Goal: Check status: Check status

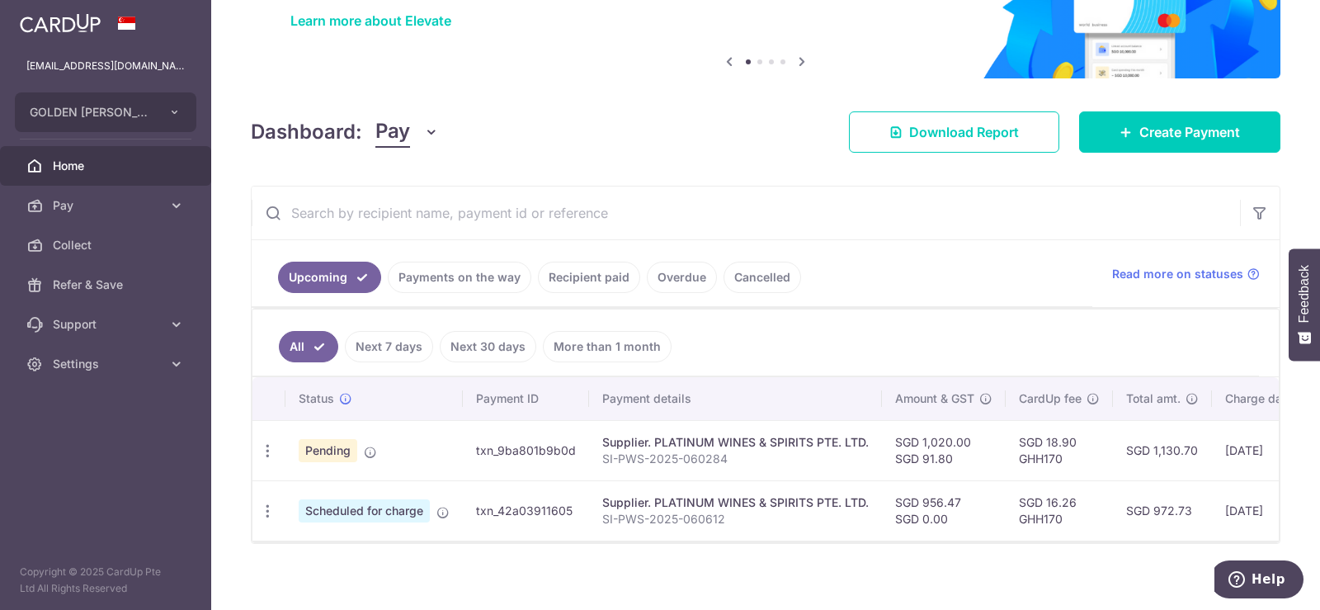
click at [474, 281] on link "Payments on the way" at bounding box center [460, 277] width 144 height 31
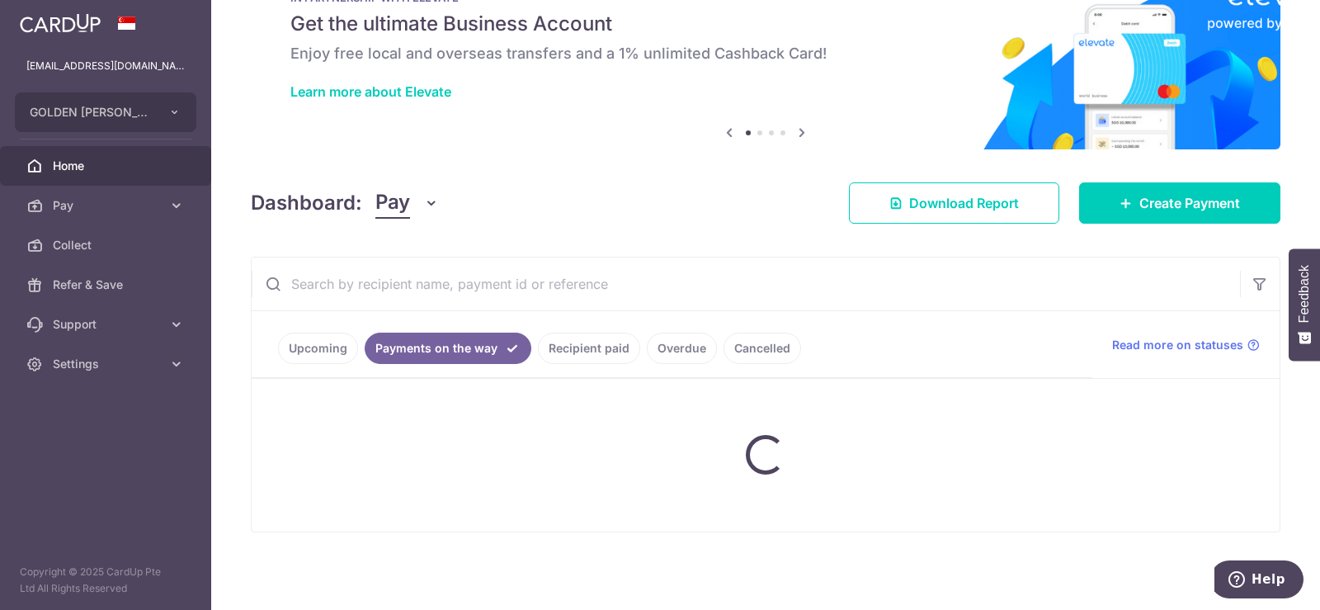
scroll to position [83, 0]
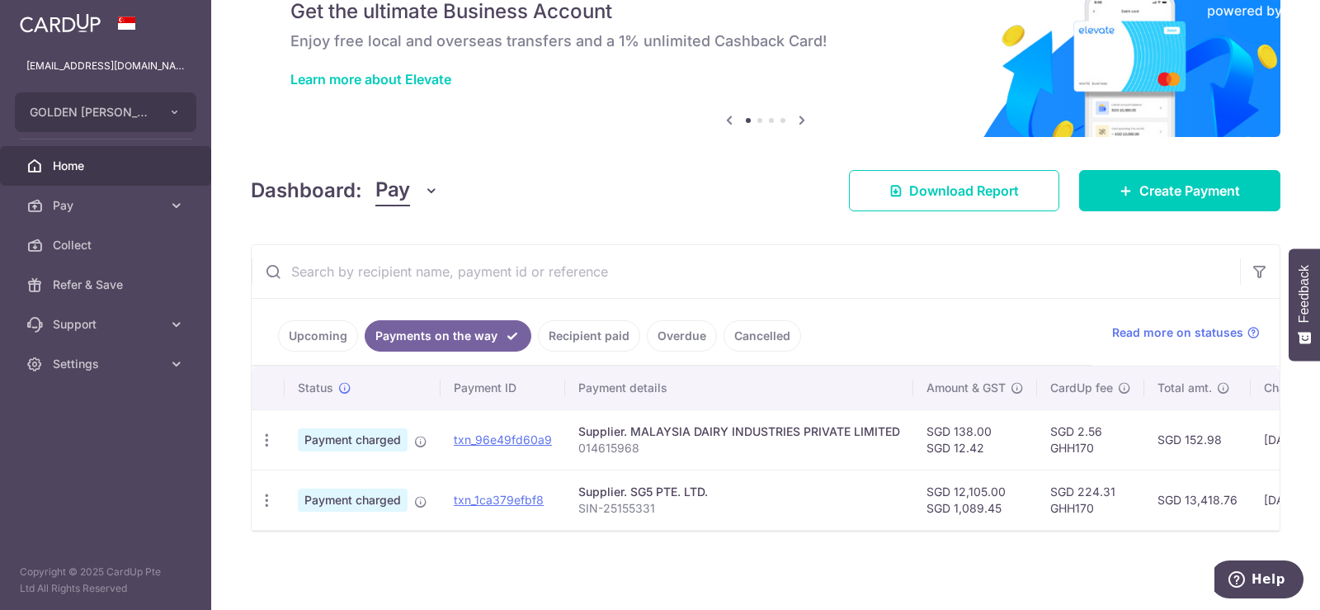
click at [306, 330] on link "Upcoming" at bounding box center [318, 335] width 80 height 31
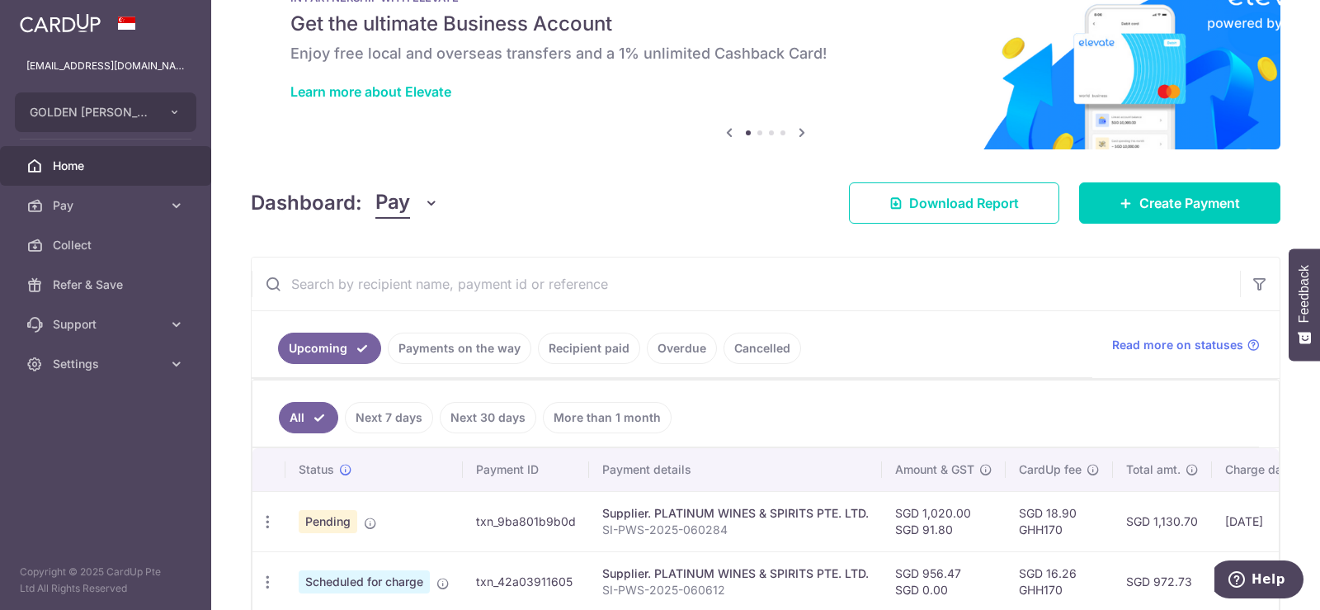
scroll to position [133, 0]
